Goal: Use online tool/utility: Utilize a website feature to perform a specific function

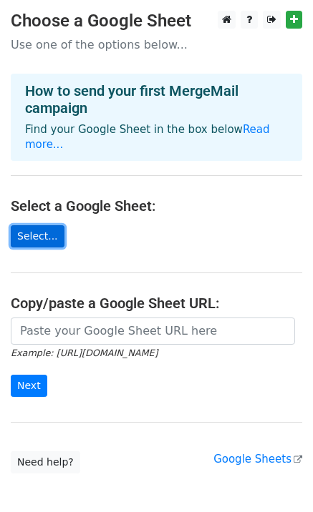
click at [36, 225] on link "Select..." at bounding box center [38, 236] width 54 height 22
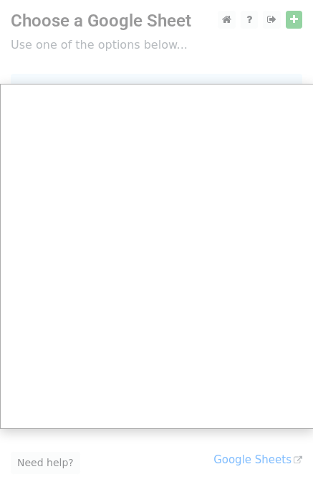
click at [295, 19] on div at bounding box center [156, 286] width 313 height 573
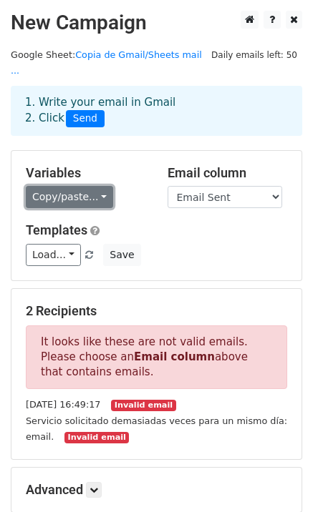
click at [93, 186] on link "Copy/paste..." at bounding box center [69, 197] width 87 height 22
